Goal: Transaction & Acquisition: Purchase product/service

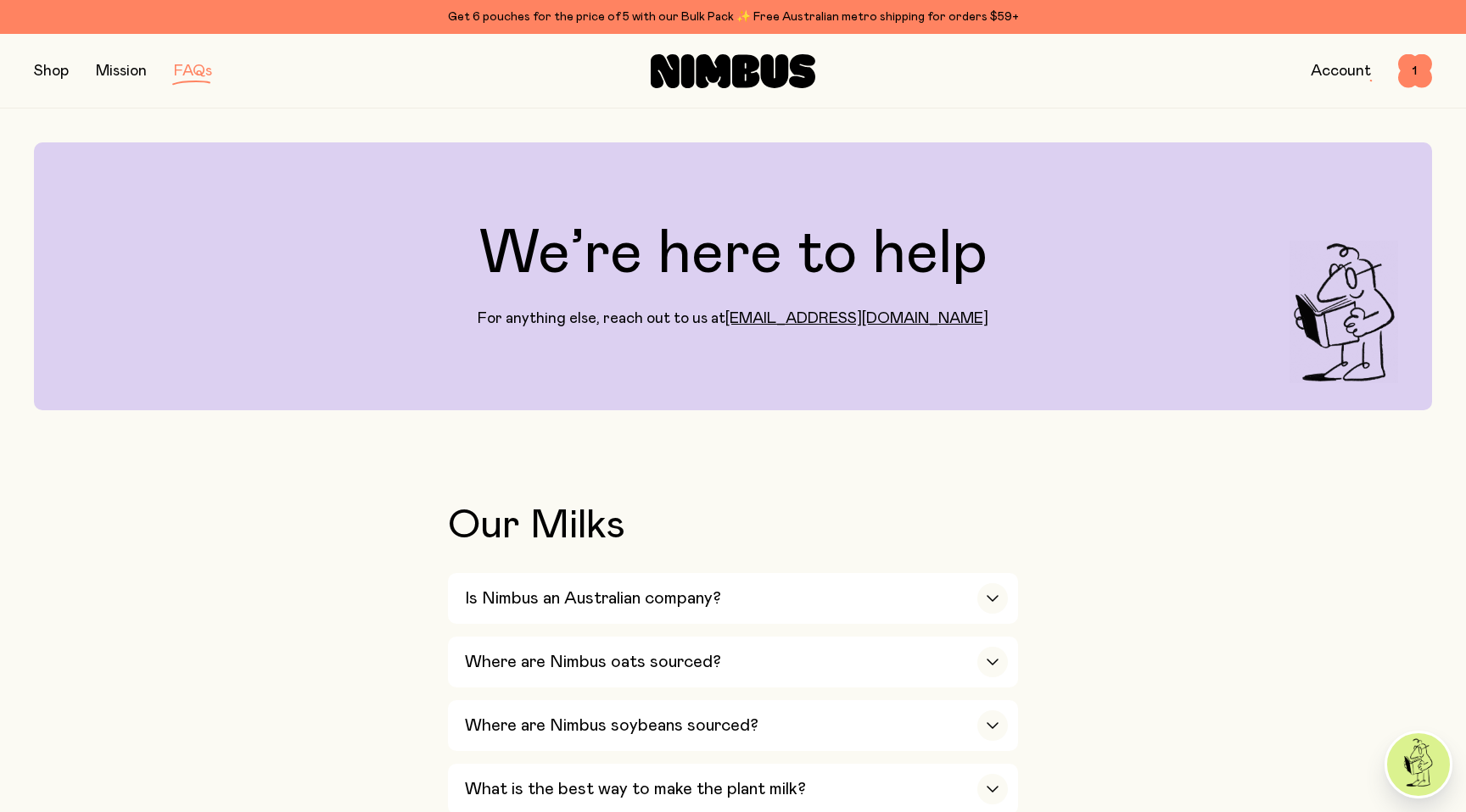
scroll to position [922, 0]
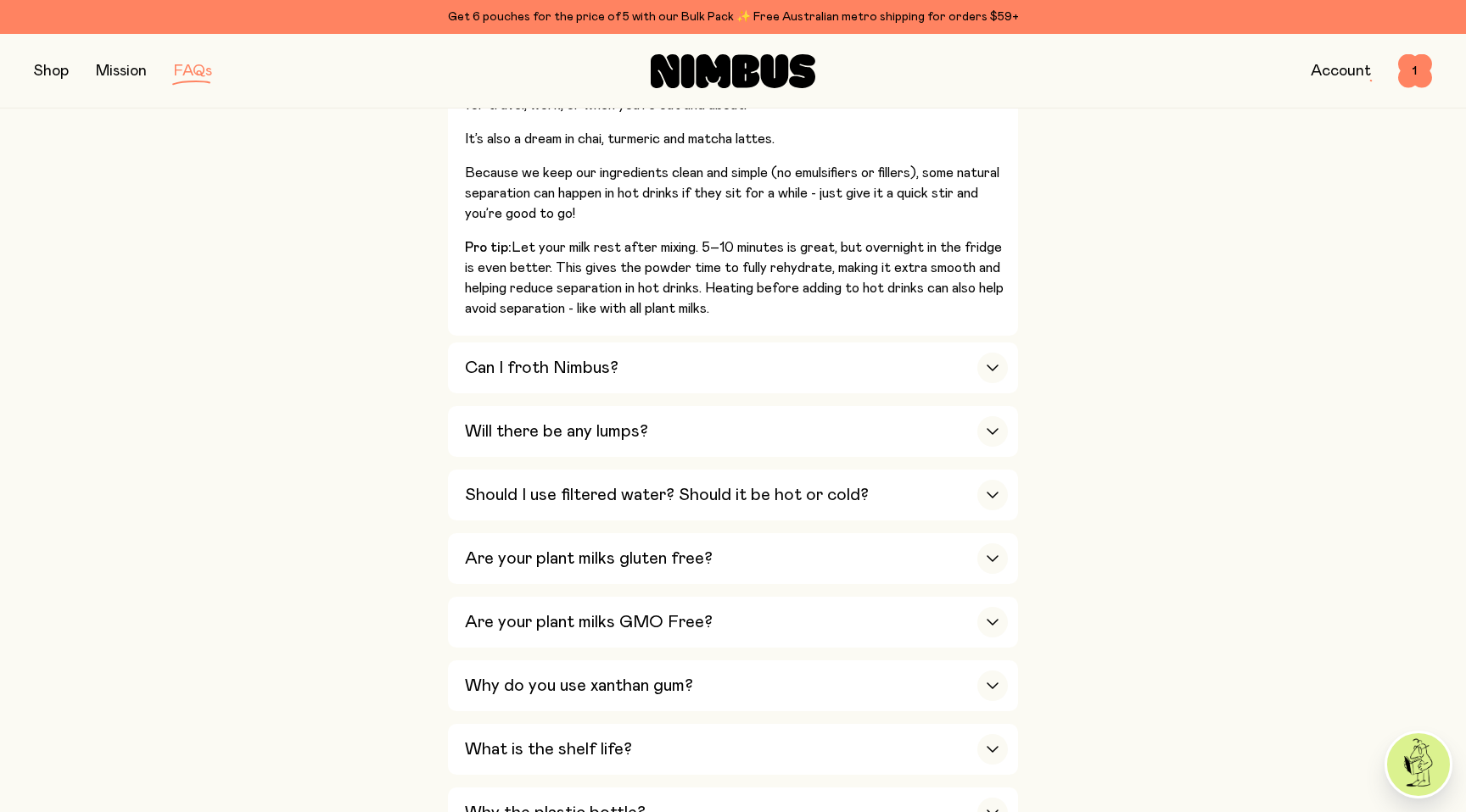
click at [51, 71] on button "button" at bounding box center [51, 71] width 35 height 24
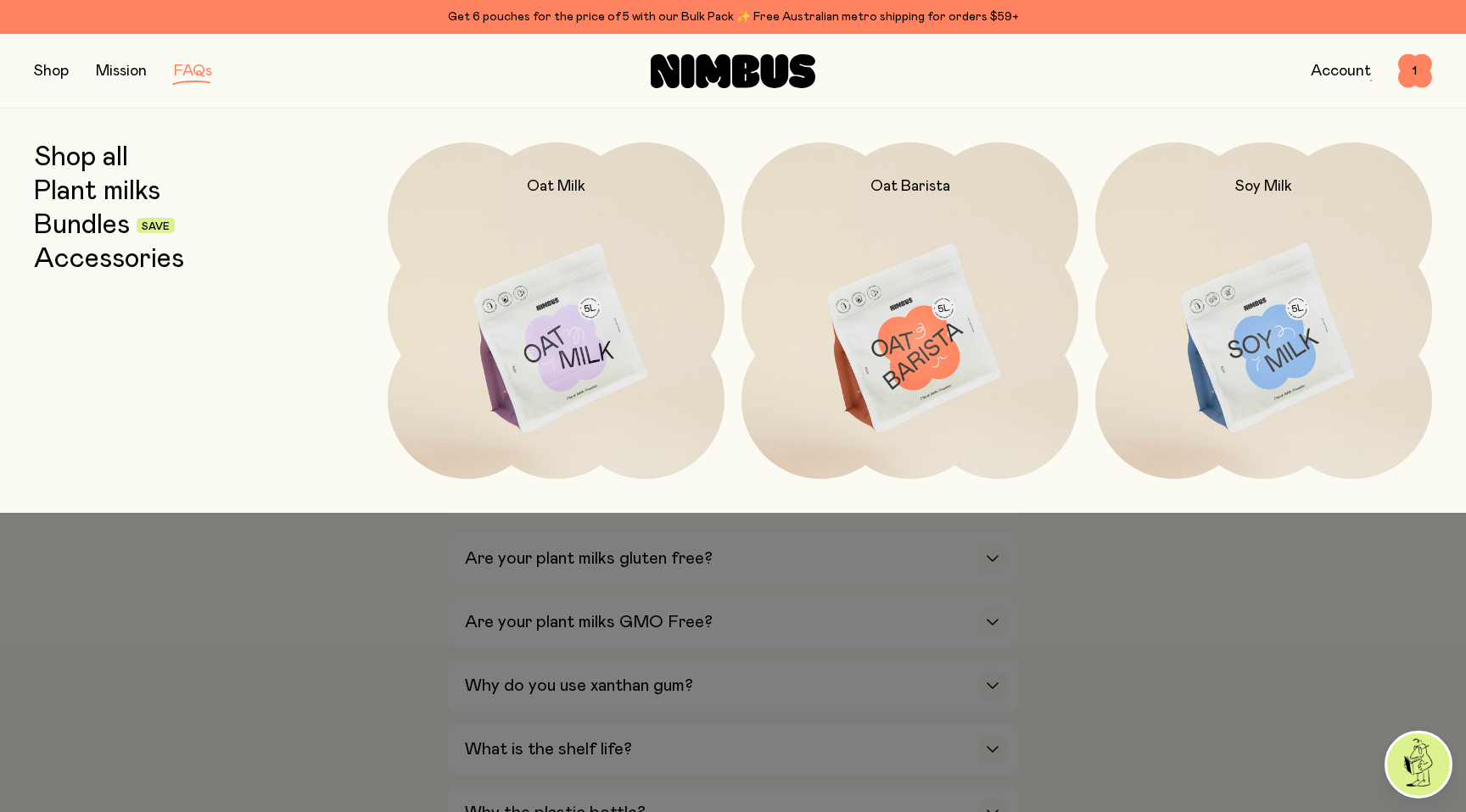
click at [82, 185] on link "Plant milks" at bounding box center [97, 192] width 126 height 30
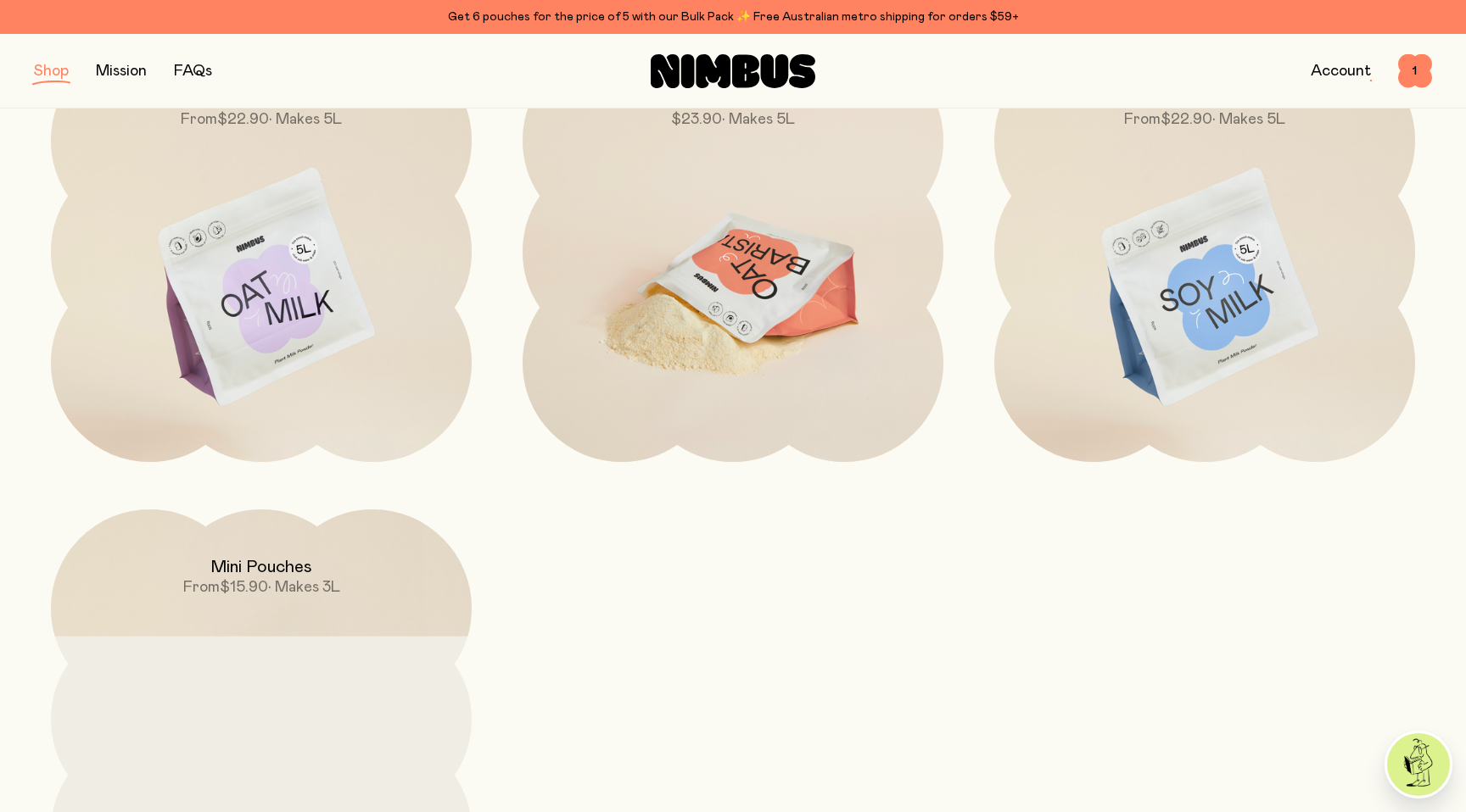
scroll to position [436, 0]
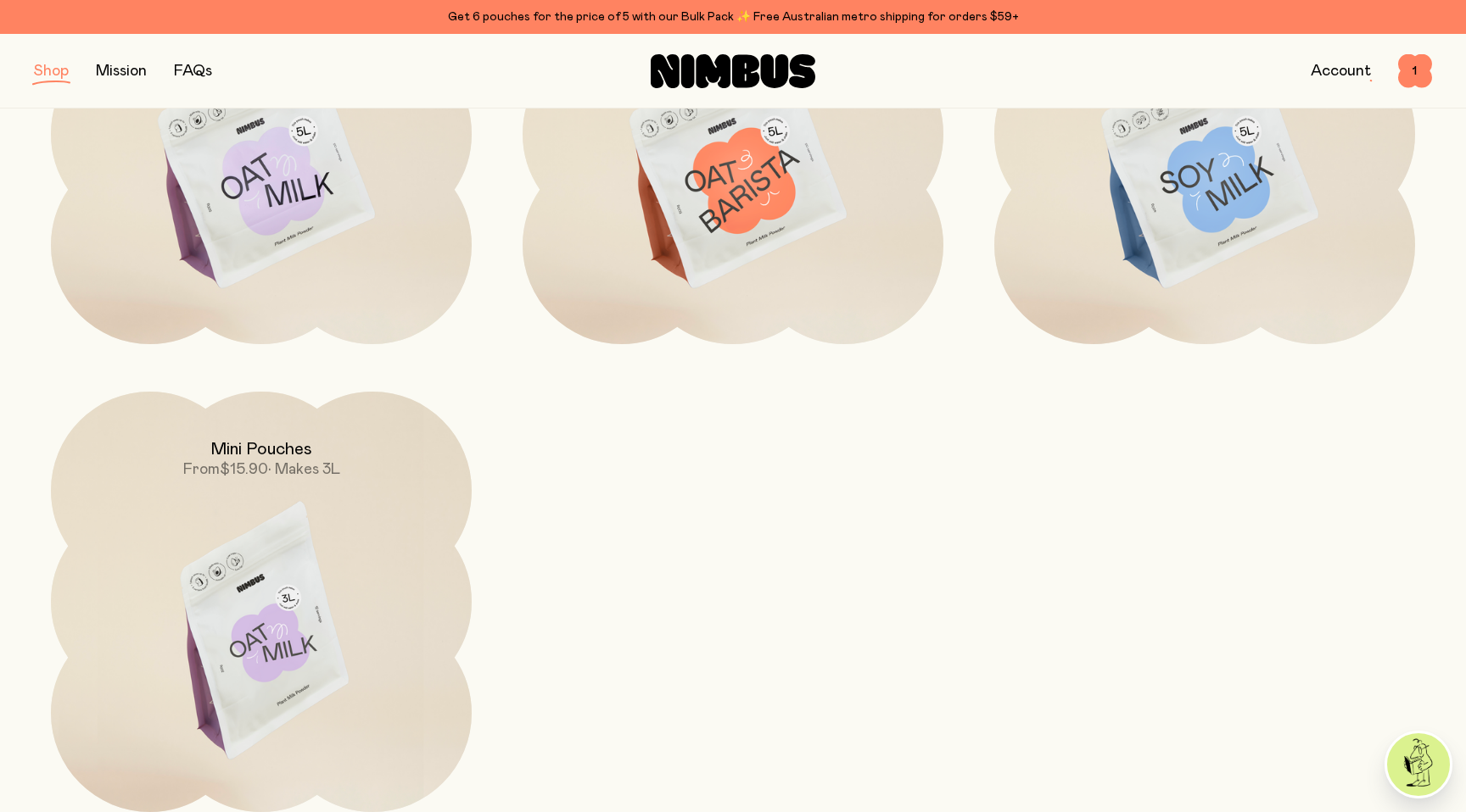
click at [325, 474] on span "• Makes 3L" at bounding box center [304, 469] width 72 height 15
